Goal: Use online tool/utility: Utilize a website feature to perform a specific function

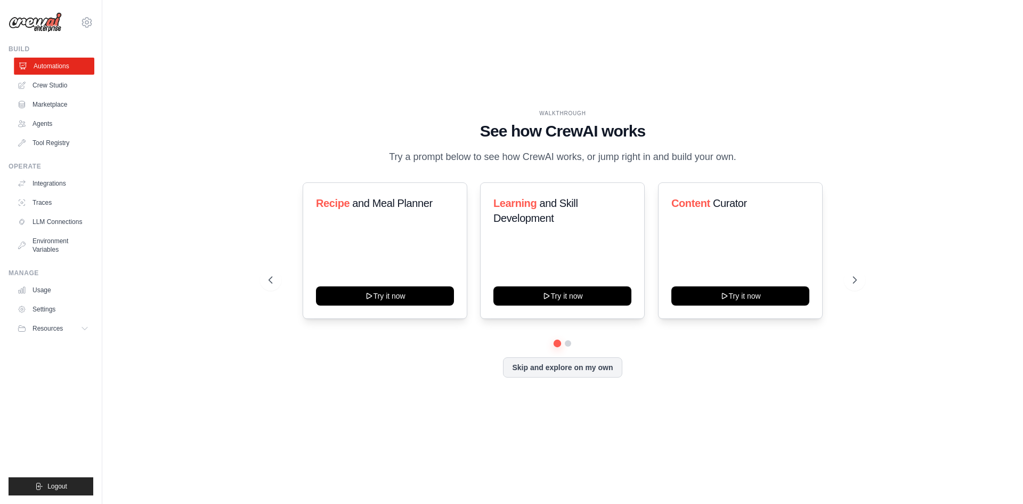
click at [63, 61] on link "Automations" at bounding box center [54, 66] width 80 height 17
click at [386, 246] on div "Content Curator Try it now" at bounding box center [385, 250] width 165 height 136
click at [374, 306] on div "Content Curator Try it now" at bounding box center [385, 250] width 165 height 136
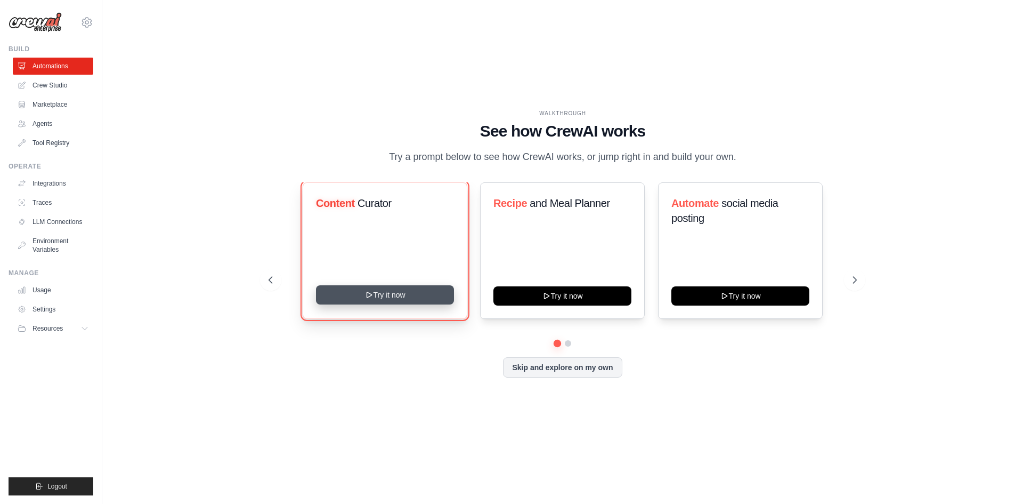
click at [375, 295] on button "Try it now" at bounding box center [385, 294] width 138 height 19
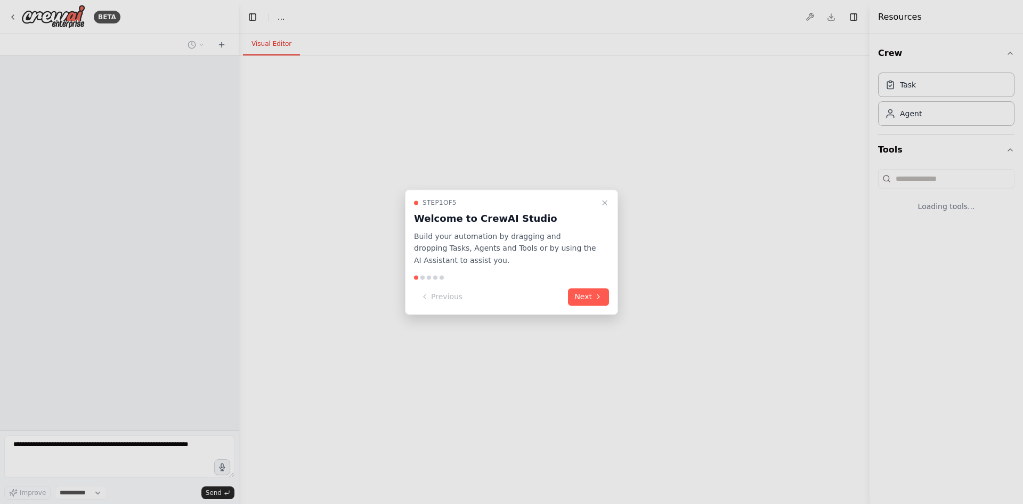
select select "****"
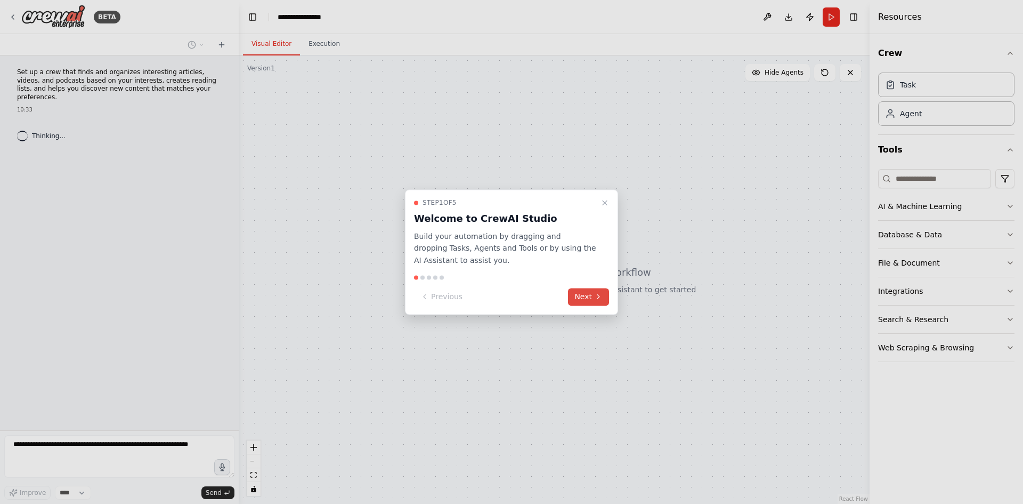
click at [576, 292] on button "Next" at bounding box center [588, 297] width 41 height 18
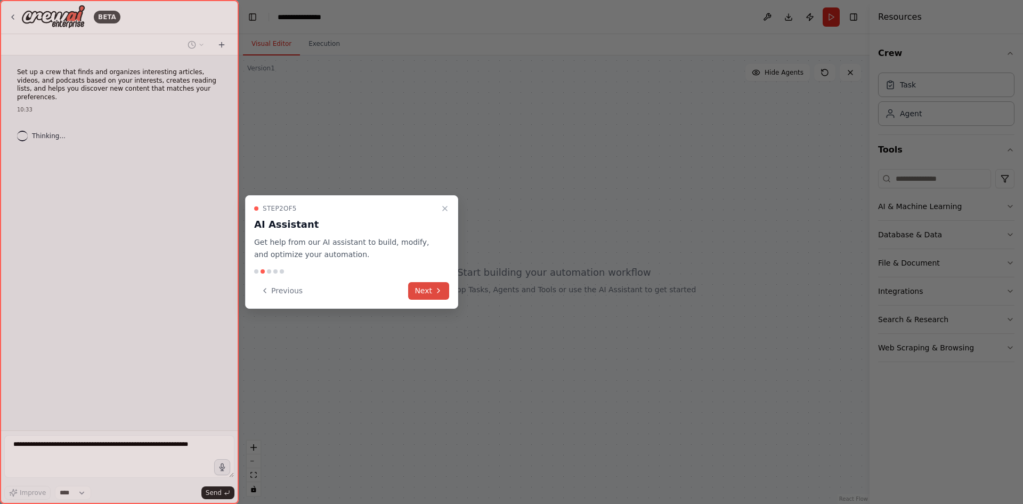
click at [431, 290] on button "Next" at bounding box center [428, 291] width 41 height 18
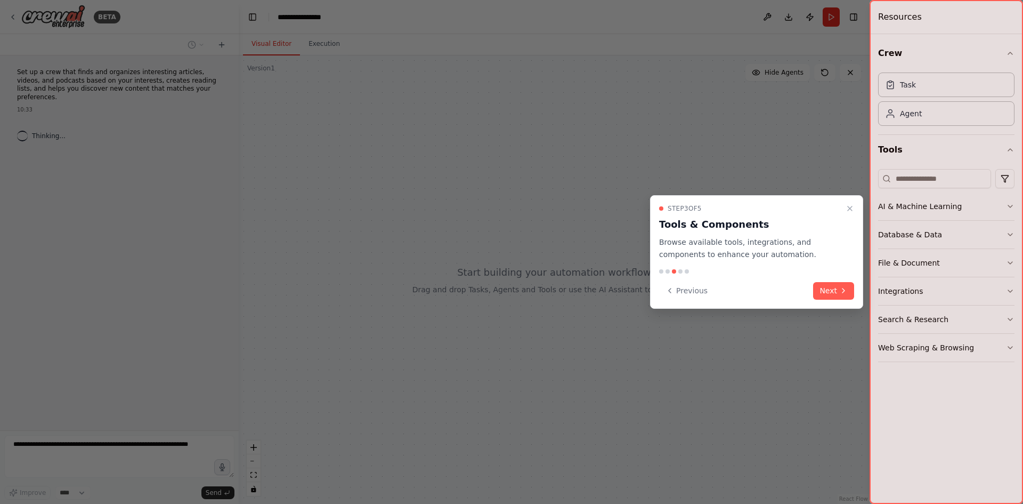
click at [833, 293] on button "Next" at bounding box center [833, 291] width 41 height 18
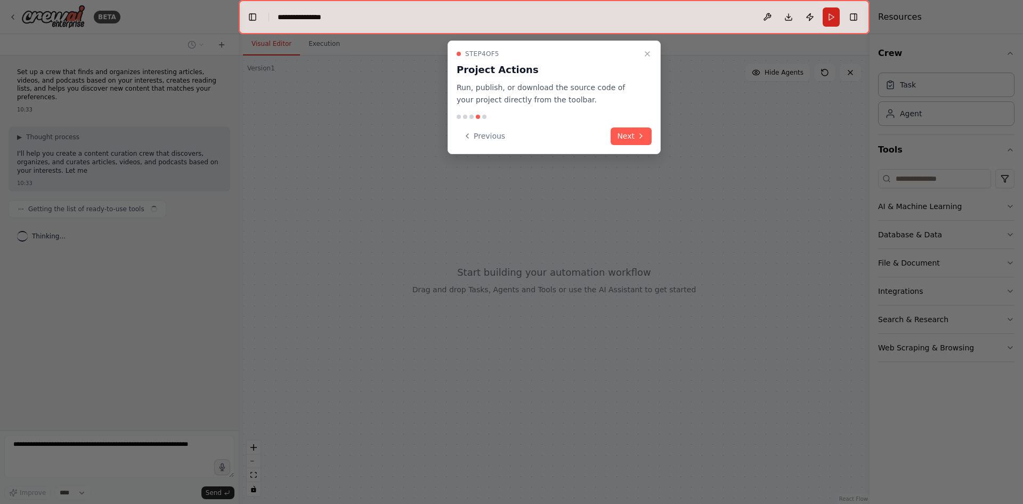
click at [638, 140] on icon at bounding box center [641, 136] width 9 height 9
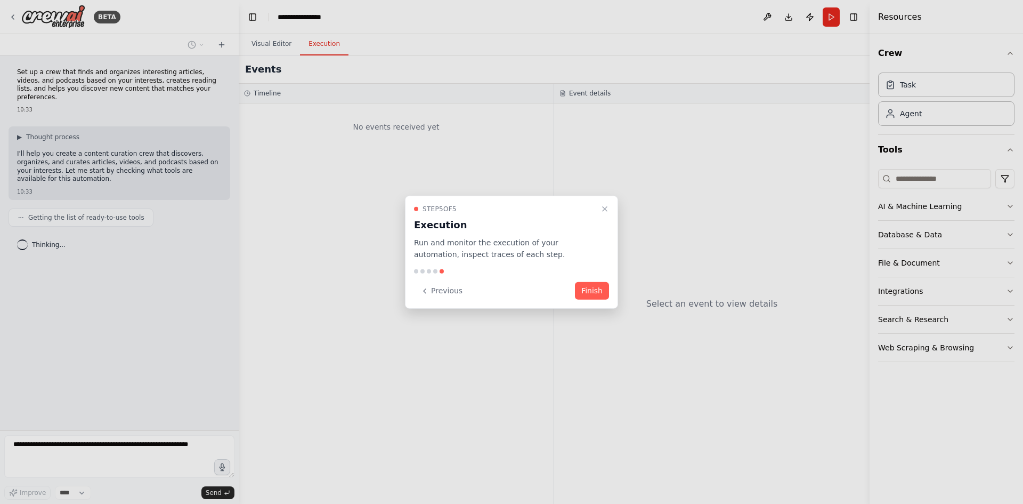
click at [594, 294] on button "Finish" at bounding box center [592, 291] width 34 height 18
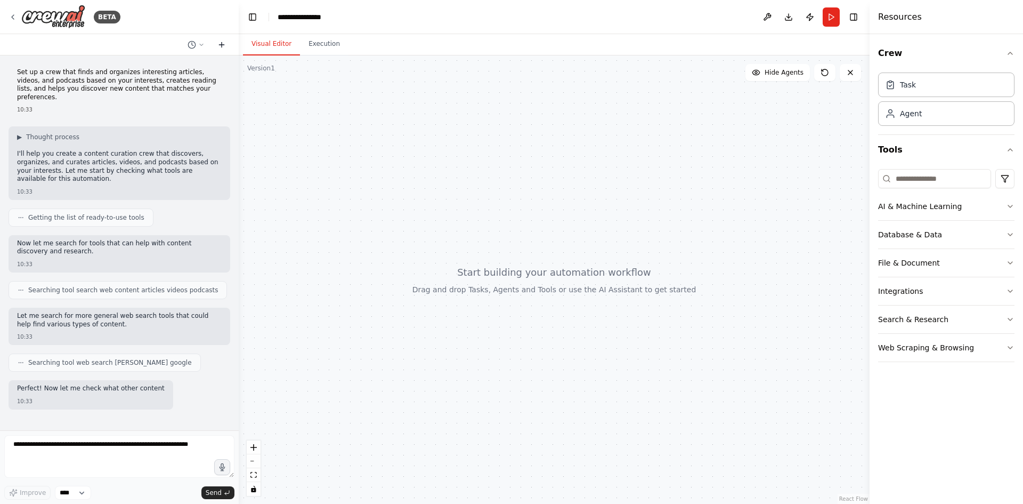
click at [222, 44] on icon at bounding box center [221, 45] width 9 height 9
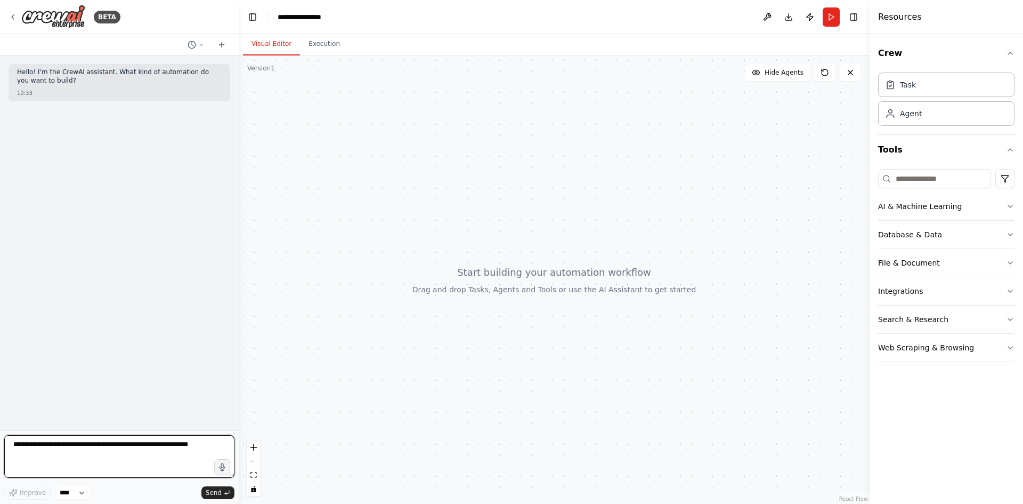
click at [119, 446] on textarea at bounding box center [119, 456] width 230 height 43
click at [111, 466] on textarea at bounding box center [119, 456] width 230 height 43
click at [99, 464] on textarea at bounding box center [119, 456] width 230 height 43
type textarea "**********"
